Goal: Find specific page/section: Find specific page/section

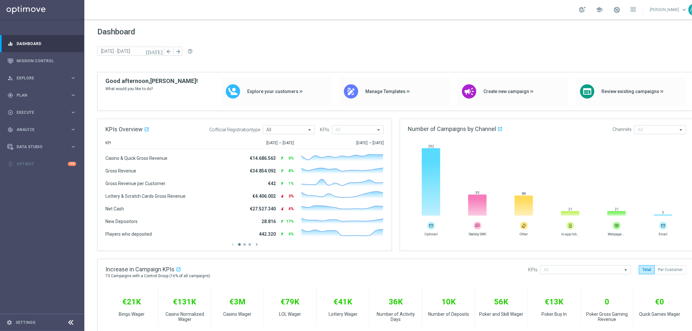
click at [676, 9] on link "[PERSON_NAME] keyboard_arrow_down" at bounding box center [668, 10] width 39 height 10
click at [660, 71] on div "list_alt Customer Attributes" at bounding box center [658, 73] width 65 height 12
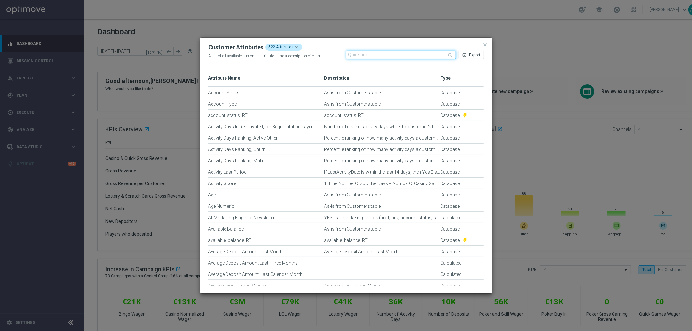
click at [382, 56] on input "text" at bounding box center [401, 55] width 110 height 8
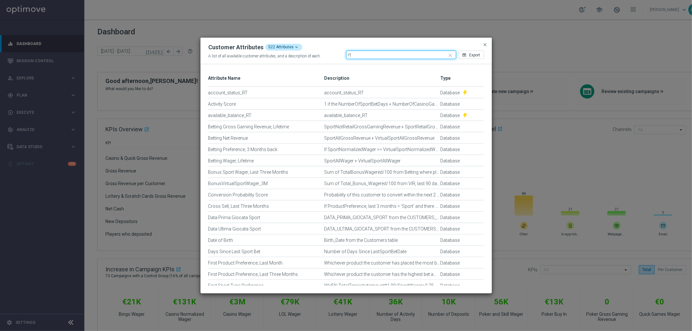
type input "rt"
click at [487, 43] on span "close" at bounding box center [485, 44] width 5 height 5
